Goal: Navigation & Orientation: Find specific page/section

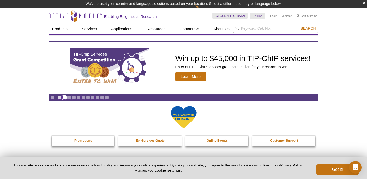
click at [63, 97] on link "Go to slide 2" at bounding box center [64, 97] width 4 height 4
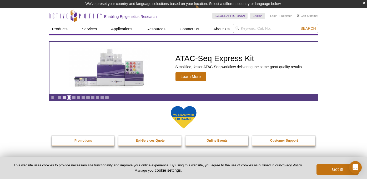
click at [68, 97] on link "Go to slide 3" at bounding box center [69, 97] width 4 height 4
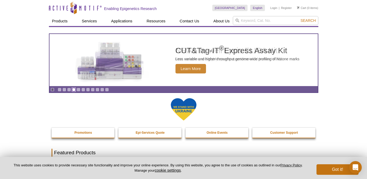
click at [74, 91] on link "Go to slide 4" at bounding box center [74, 90] width 4 height 4
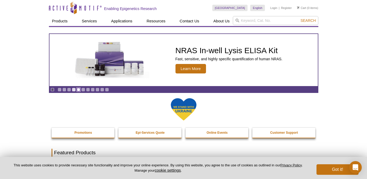
click at [79, 90] on link "Go to slide 5" at bounding box center [78, 90] width 4 height 4
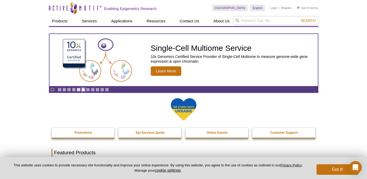
click at [83, 90] on link "Go to slide 6" at bounding box center [83, 90] width 4 height 4
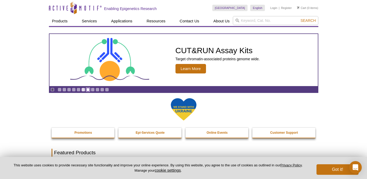
click at [87, 90] on link "Go to slide 7" at bounding box center [88, 90] width 4 height 4
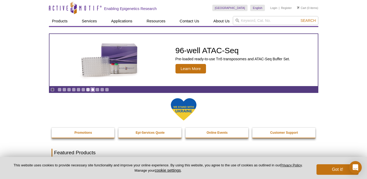
click at [91, 90] on link "Go to slide 8" at bounding box center [93, 90] width 4 height 4
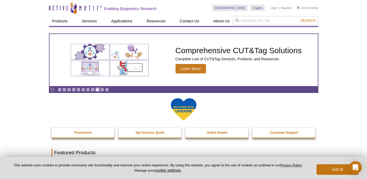
click at [96, 90] on link "Go to slide 9" at bounding box center [97, 90] width 4 height 4
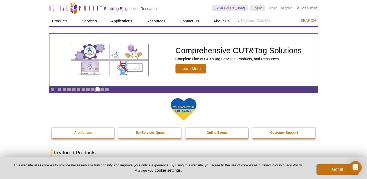
click at [97, 89] on link "Go to slide 9" at bounding box center [97, 90] width 4 height 4
click at [102, 89] on link "Go to slide 10" at bounding box center [102, 90] width 4 height 4
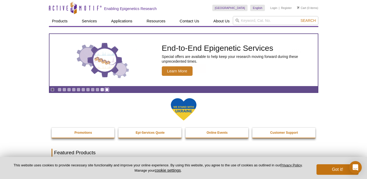
click at [105, 89] on link "Go to slide 11" at bounding box center [107, 90] width 4 height 4
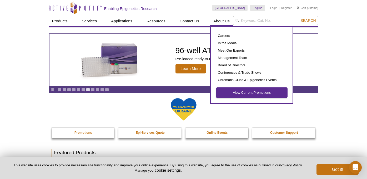
click at [244, 91] on link "View Current Promotions" at bounding box center [251, 93] width 71 height 10
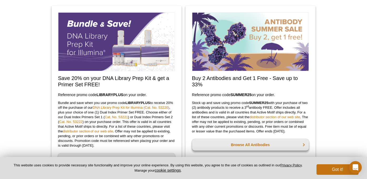
scroll to position [432, 0]
